Goal: Navigation & Orientation: Find specific page/section

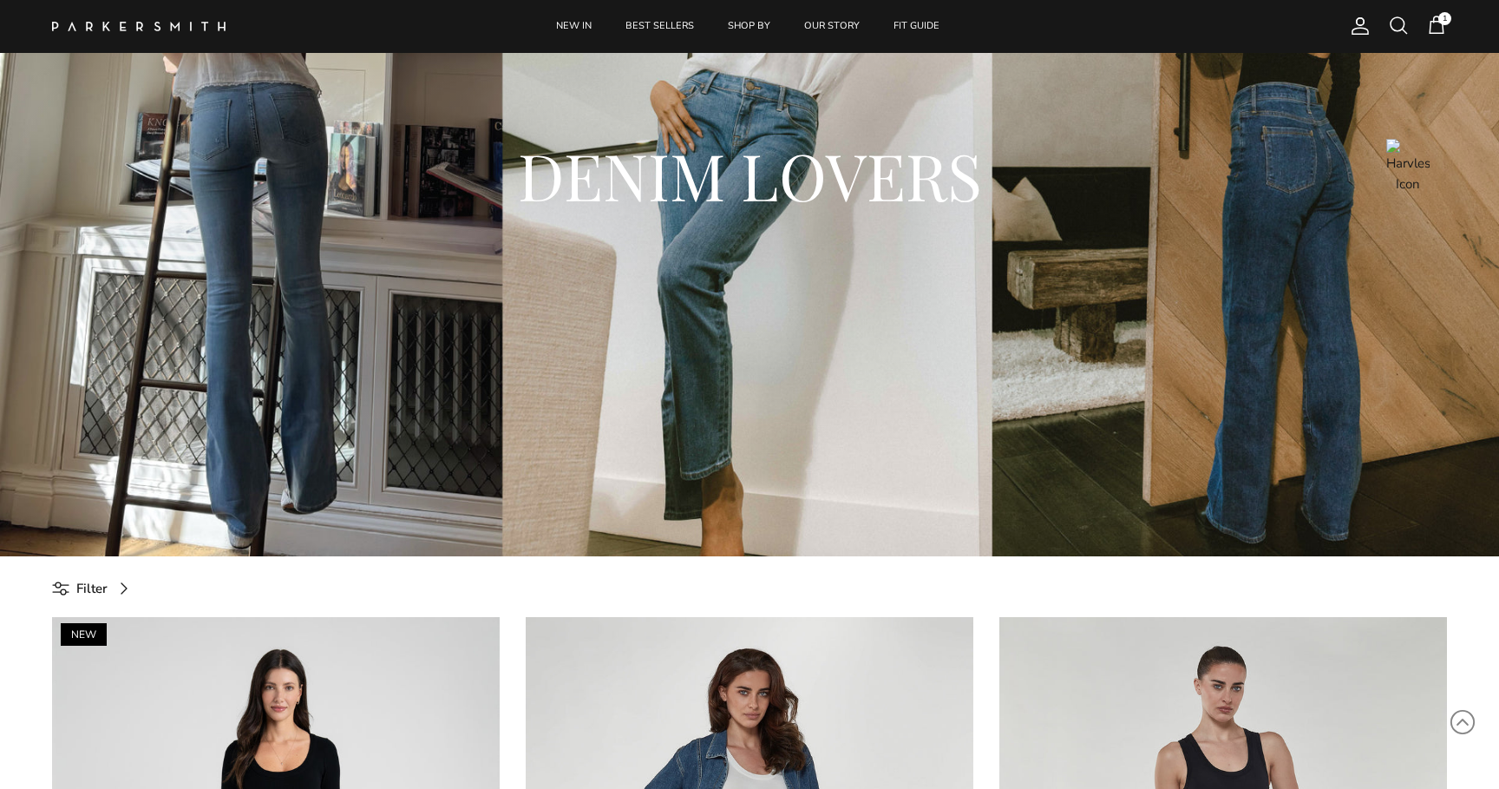
scroll to position [255, 0]
